Goal: Task Accomplishment & Management: Complete application form

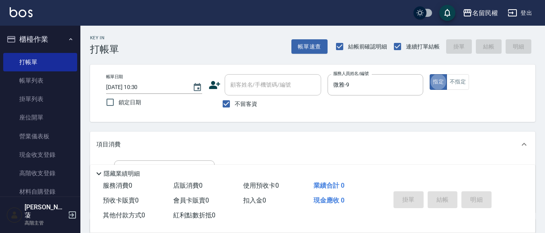
type button "true"
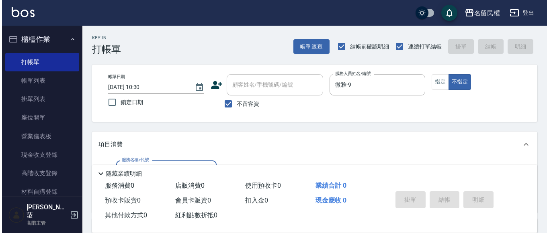
scroll to position [40, 0]
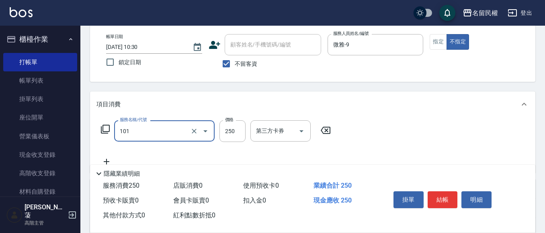
type input "不指定洗髮(101)"
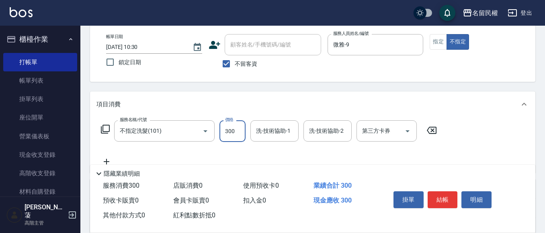
type input "300"
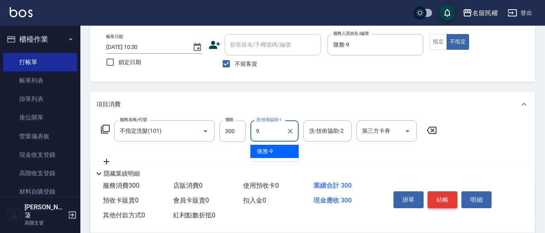
type input "微雅-9"
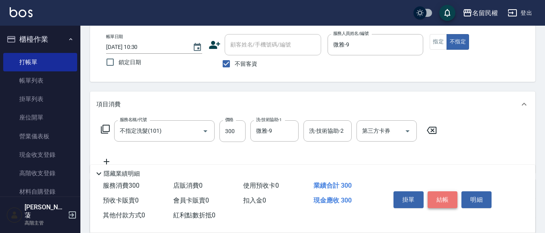
click at [431, 198] on button "結帳" at bounding box center [442, 200] width 30 height 17
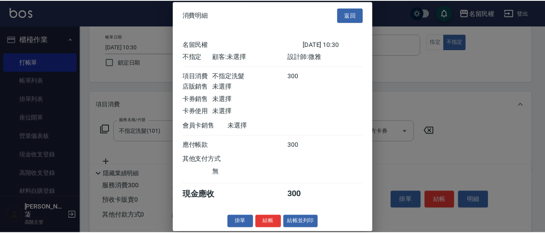
scroll to position [10, 0]
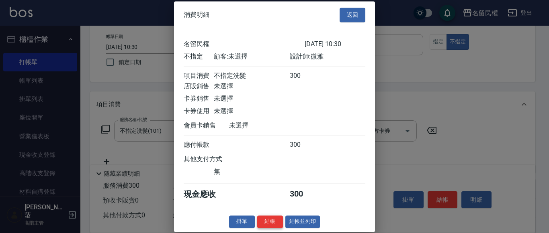
click at [269, 227] on button "結帳" at bounding box center [270, 222] width 26 height 12
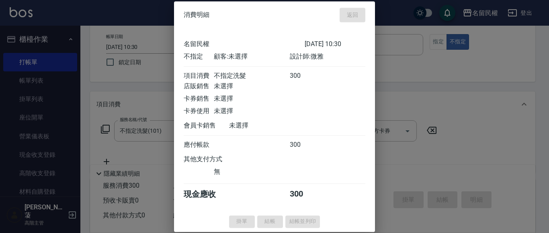
type input "[DATE] 12:06"
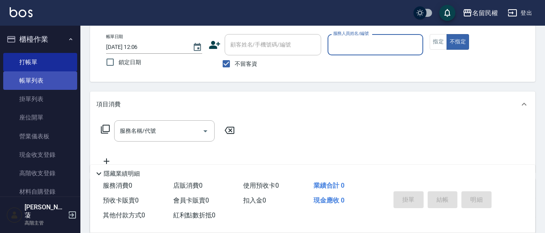
click at [17, 88] on link "帳單列表" at bounding box center [40, 80] width 74 height 18
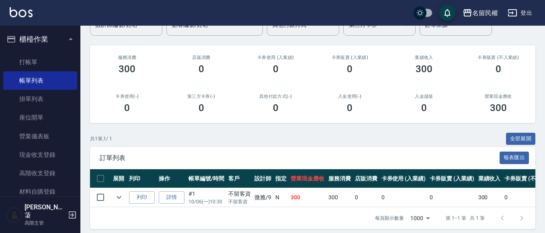
scroll to position [90, 0]
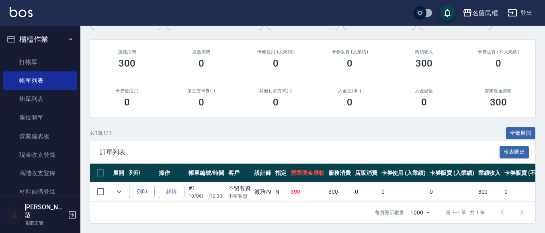
click at [168, 183] on td "詳情" at bounding box center [172, 192] width 30 height 19
click at [175, 186] on link "詳情" at bounding box center [172, 192] width 26 height 12
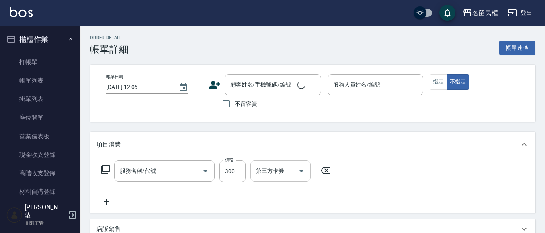
type input "[DATE] 10:30"
checkbox input "true"
type input "微雅-9"
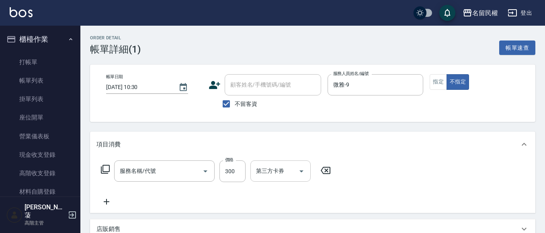
type input "不指定洗髮(101)"
click at [289, 171] on icon "Clear" at bounding box center [290, 171] width 8 height 8
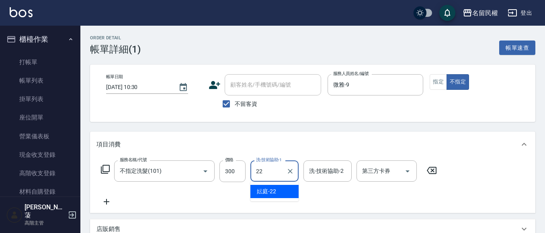
type input "妘庭-22"
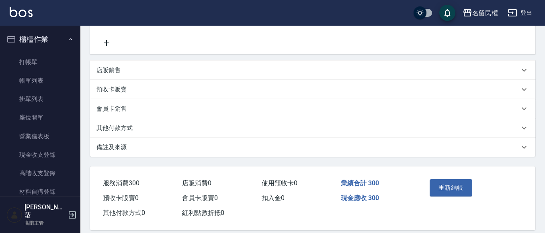
scroll to position [161, 0]
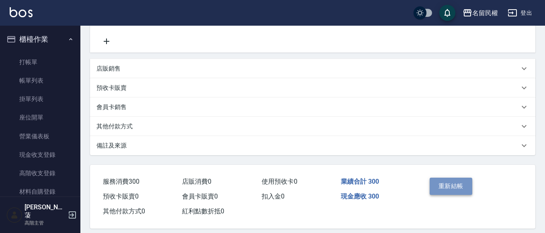
click at [461, 182] on button "重新結帳" at bounding box center [450, 186] width 43 height 17
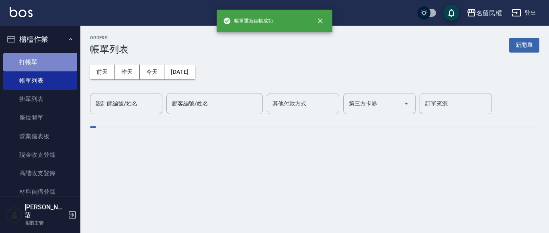
click at [68, 62] on link "打帳單" at bounding box center [40, 62] width 74 height 18
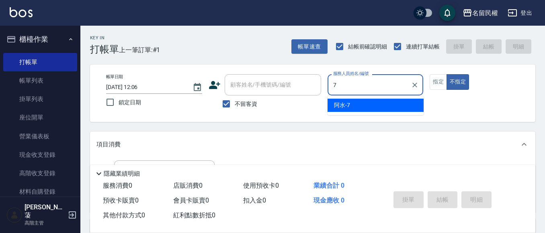
type input "阿水-7"
type button "false"
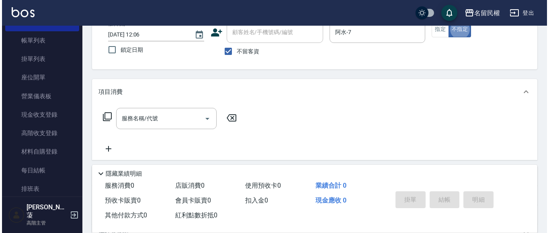
scroll to position [120, 0]
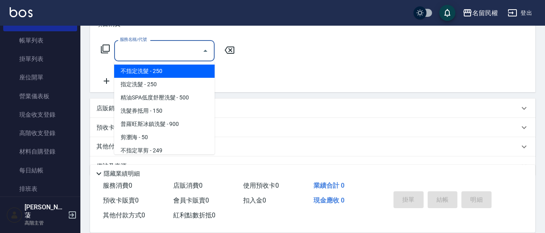
click at [132, 48] on div "服務名稱/代號 服務名稱/代號" at bounding box center [164, 50] width 100 height 21
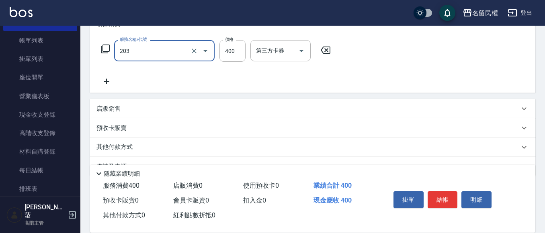
type input "指定單剪(203)"
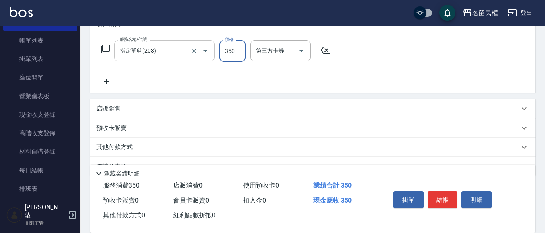
type input "350"
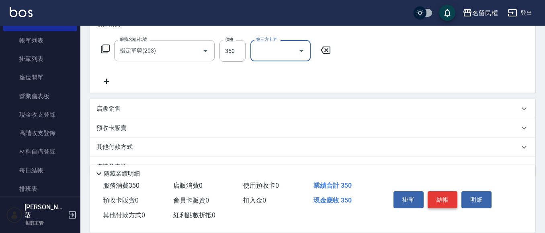
click at [444, 197] on button "結帳" at bounding box center [442, 200] width 30 height 17
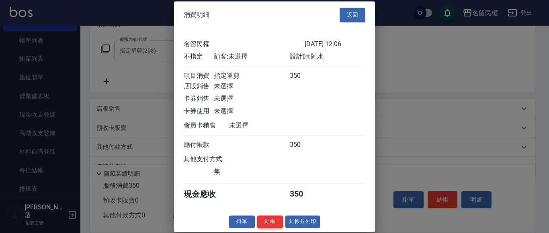
scroll to position [10, 0]
drag, startPoint x: 272, startPoint y: 224, endPoint x: 273, endPoint y: 219, distance: 5.1
click at [271, 224] on button "結帳" at bounding box center [270, 222] width 26 height 12
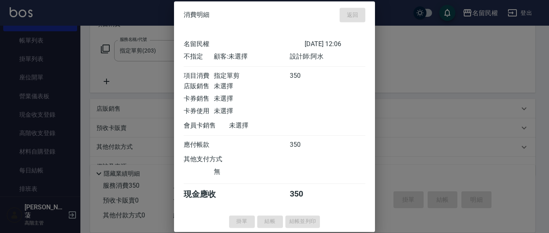
type input "[DATE] 12:13"
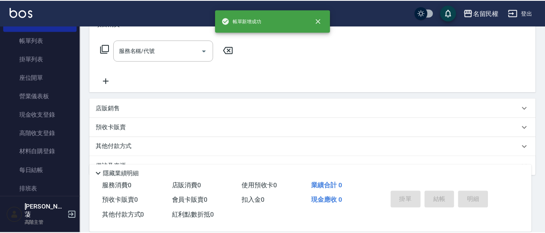
scroll to position [0, 0]
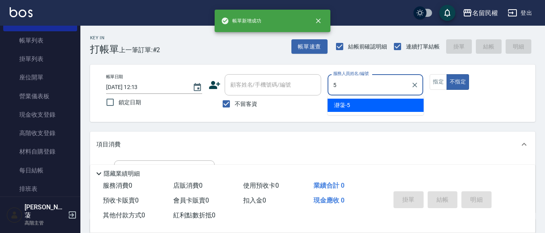
type input "瀞蓤-5"
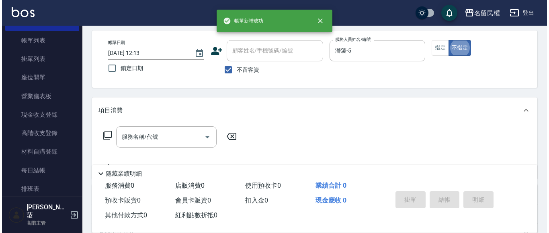
scroll to position [80, 0]
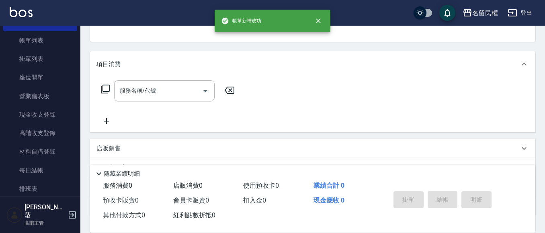
click at [157, 104] on div "服務名稱/代號 服務名稱/代號" at bounding box center [167, 103] width 143 height 46
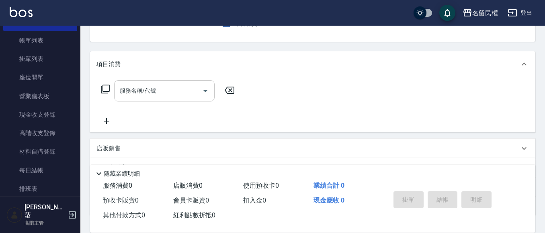
click at [156, 91] on input "服務名稱/代號" at bounding box center [158, 91] width 81 height 14
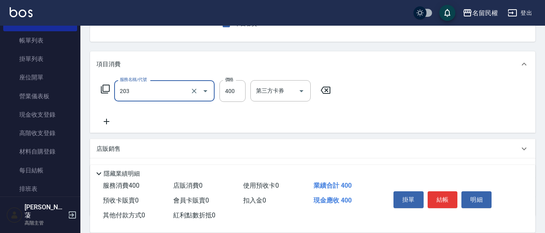
type input "指定單剪(203)"
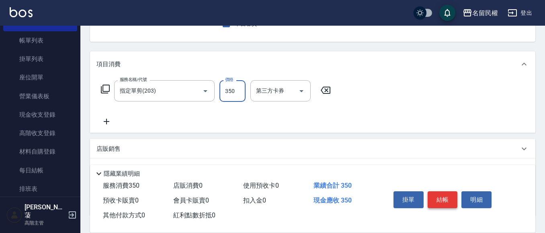
type input "350"
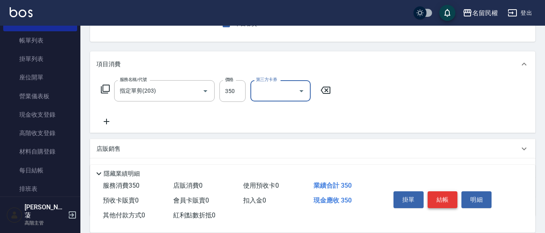
click at [442, 194] on button "結帳" at bounding box center [442, 200] width 30 height 17
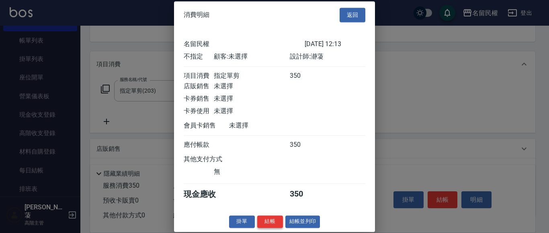
scroll to position [10, 0]
click at [274, 226] on button "結帳" at bounding box center [270, 222] width 26 height 12
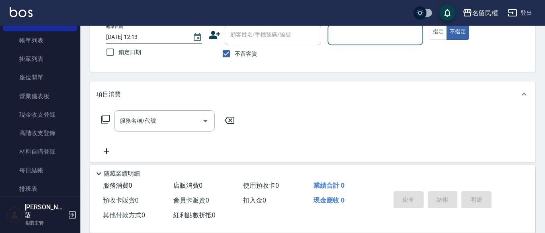
scroll to position [38, 0]
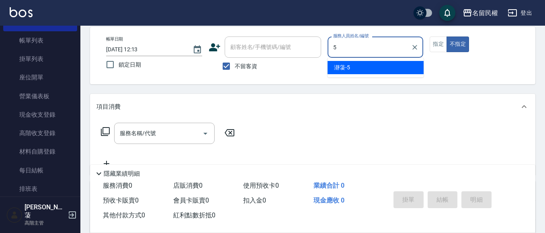
type input "瀞蓤-5"
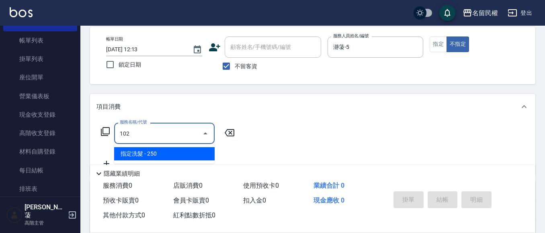
type input "指定洗髮(102)"
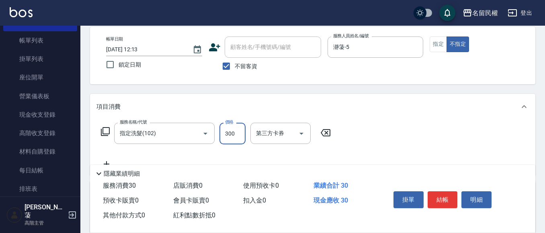
type input "300"
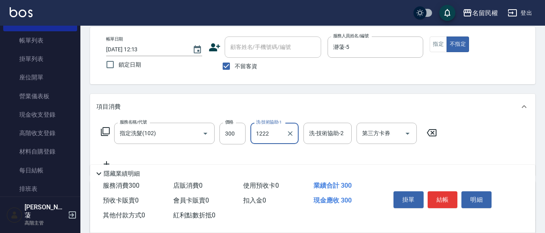
type input "1222"
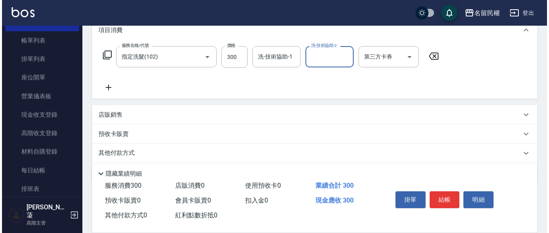
scroll to position [118, 0]
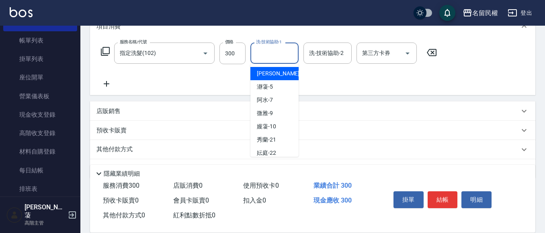
click at [284, 52] on input "洗-技術協助-1" at bounding box center [274, 53] width 41 height 14
type input "妘庭-22"
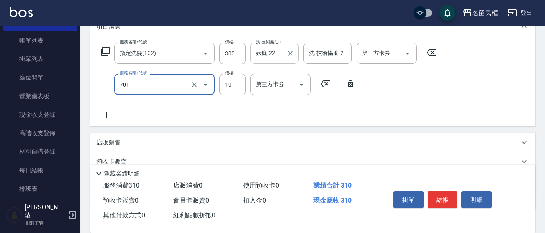
type input "潤絲(701)"
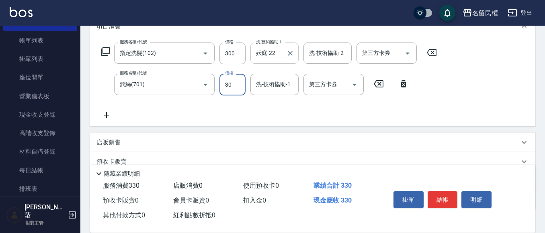
type input "30"
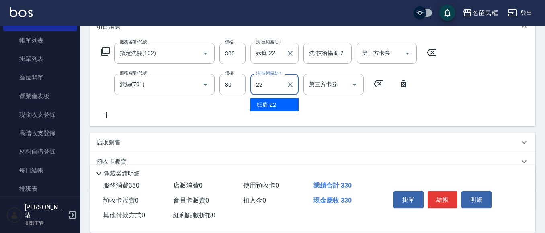
type input "妘庭-22"
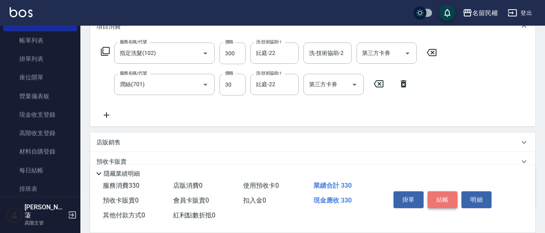
click at [437, 198] on button "結帳" at bounding box center [442, 200] width 30 height 17
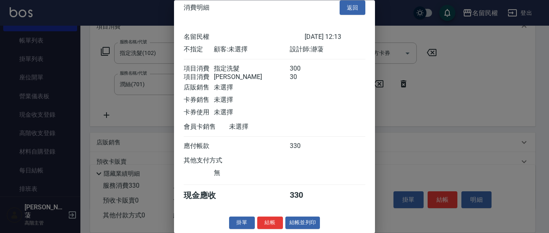
scroll to position [20, 0]
click at [264, 221] on button "結帳" at bounding box center [270, 223] width 26 height 12
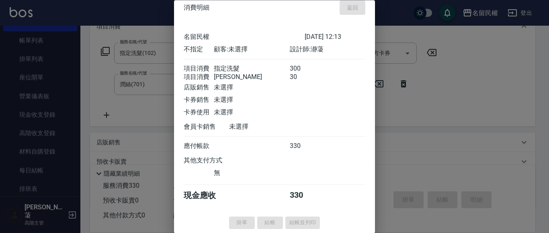
type input "[DATE] 12:23"
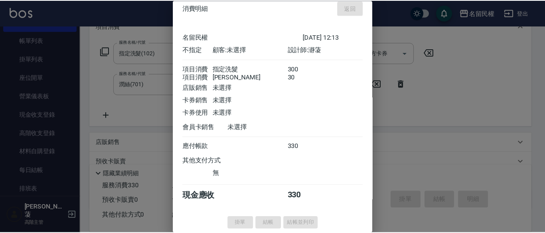
scroll to position [0, 0]
